Goal: Task Accomplishment & Management: Manage account settings

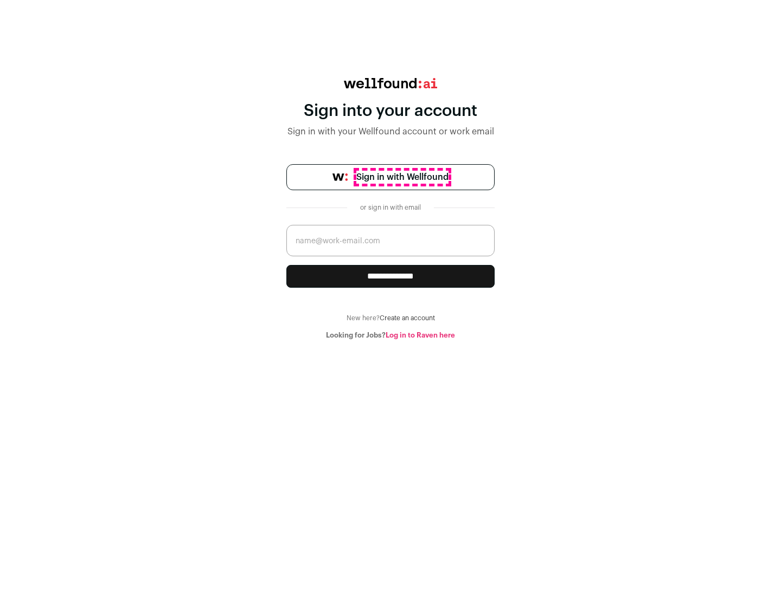
click at [402, 177] on span "Sign in with Wellfound" at bounding box center [402, 177] width 92 height 13
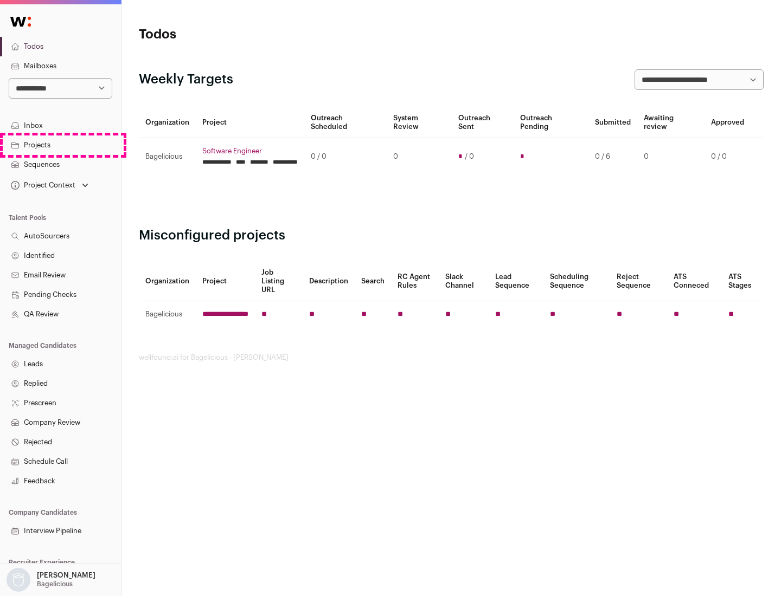
click at [60, 145] on link "Projects" at bounding box center [60, 146] width 121 height 20
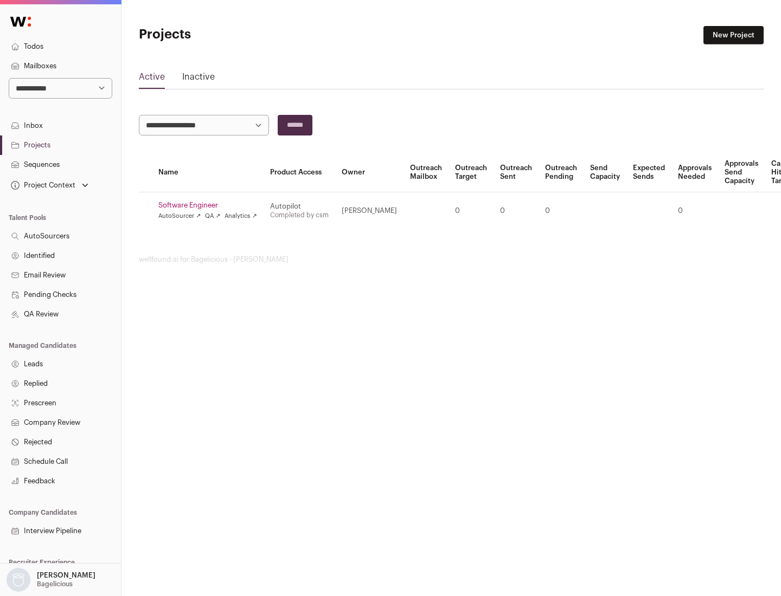
click at [211, 205] on link "Software Engineer" at bounding box center [207, 205] width 99 height 9
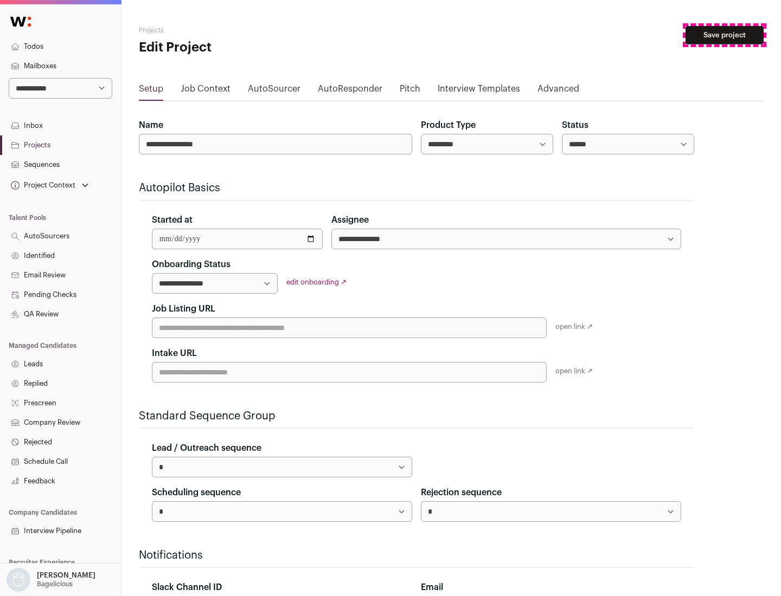
click at [724, 35] on button "Save project" at bounding box center [724, 35] width 78 height 18
